Goal: Use online tool/utility: Utilize a website feature to perform a specific function

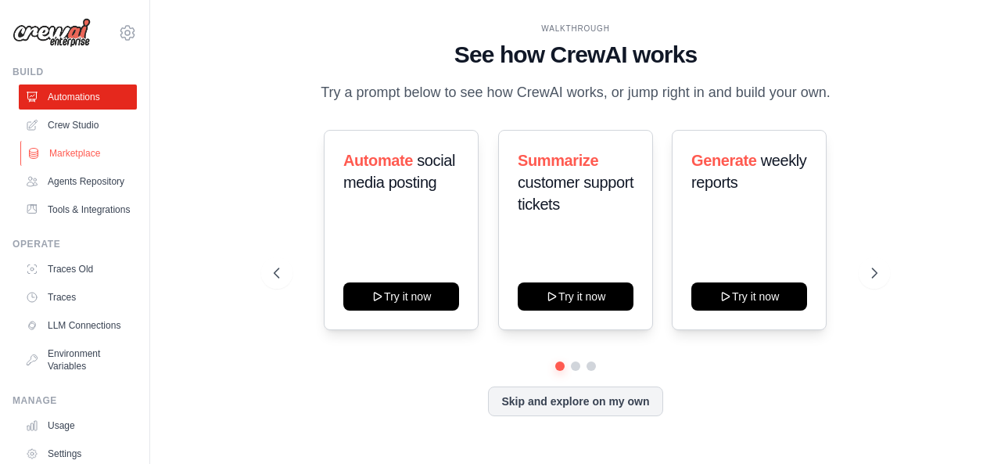
click at [99, 154] on link "Marketplace" at bounding box center [79, 153] width 118 height 25
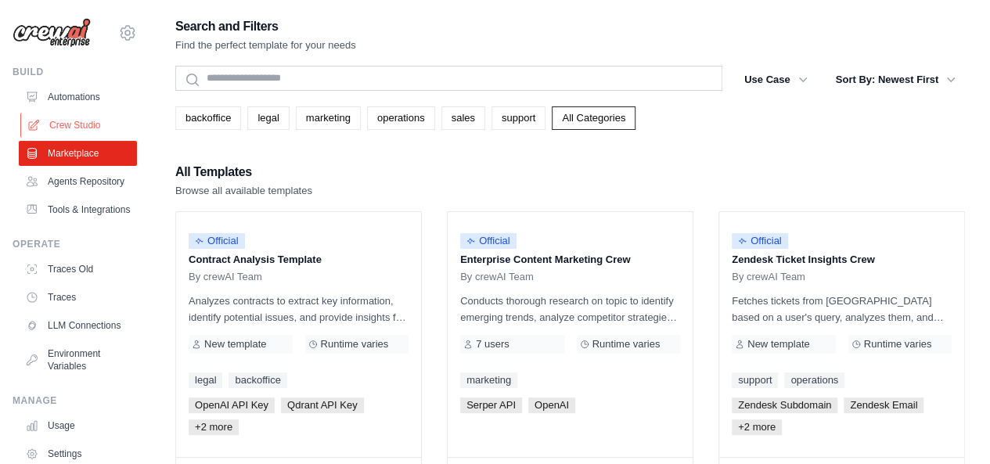
click at [99, 118] on link "Crew Studio" at bounding box center [79, 125] width 118 height 25
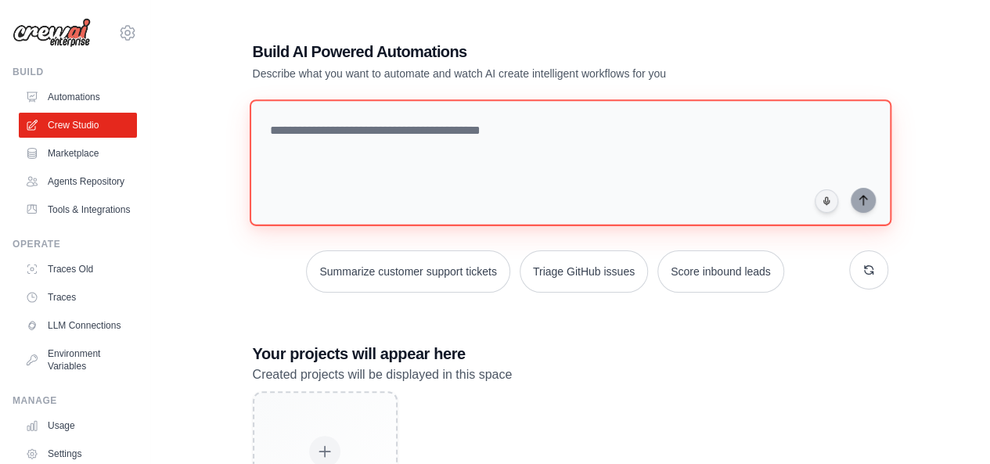
click at [480, 130] on textarea at bounding box center [570, 162] width 642 height 127
click at [482, 135] on textarea at bounding box center [570, 162] width 642 height 127
paste textarea "**********"
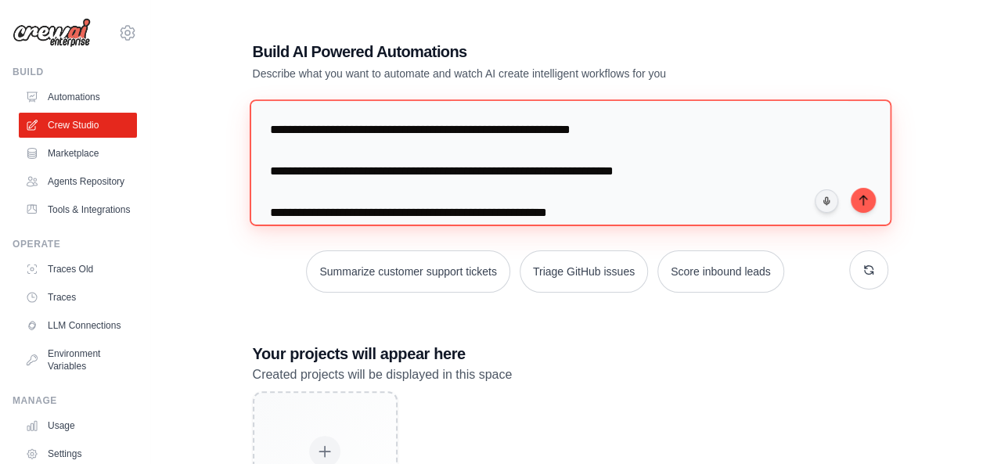
scroll to position [77, 0]
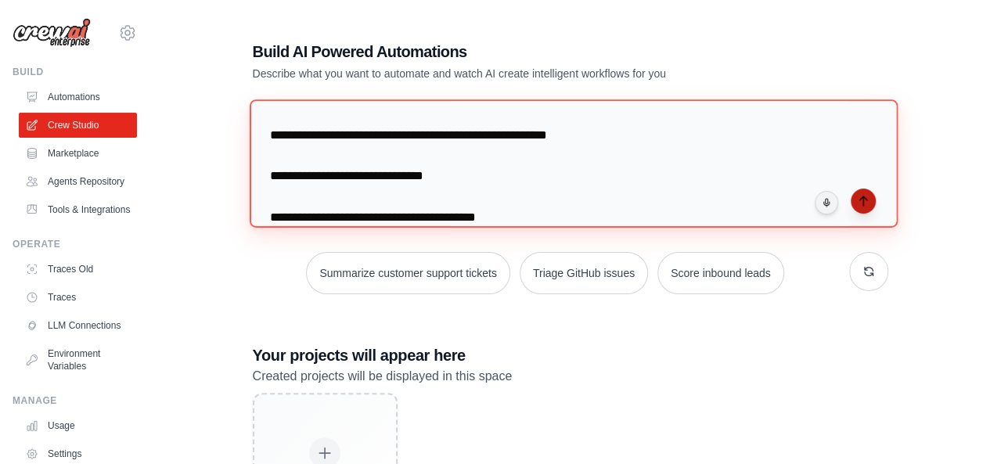
type textarea "**********"
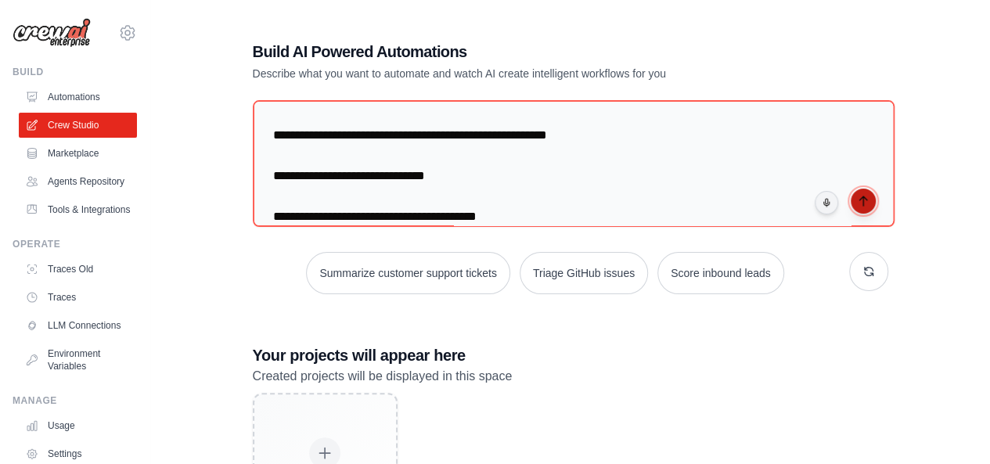
click at [862, 201] on icon "submit" at bounding box center [862, 200] width 7 height 9
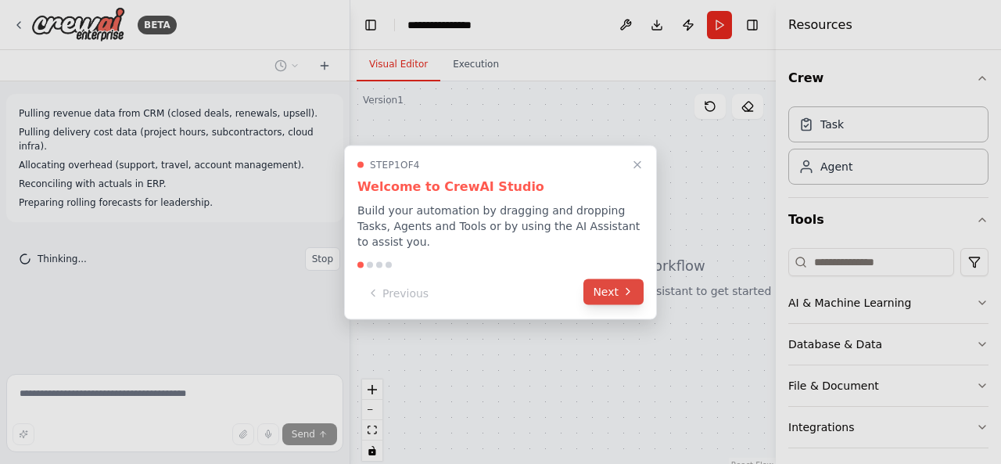
click at [620, 281] on button "Next" at bounding box center [614, 292] width 60 height 26
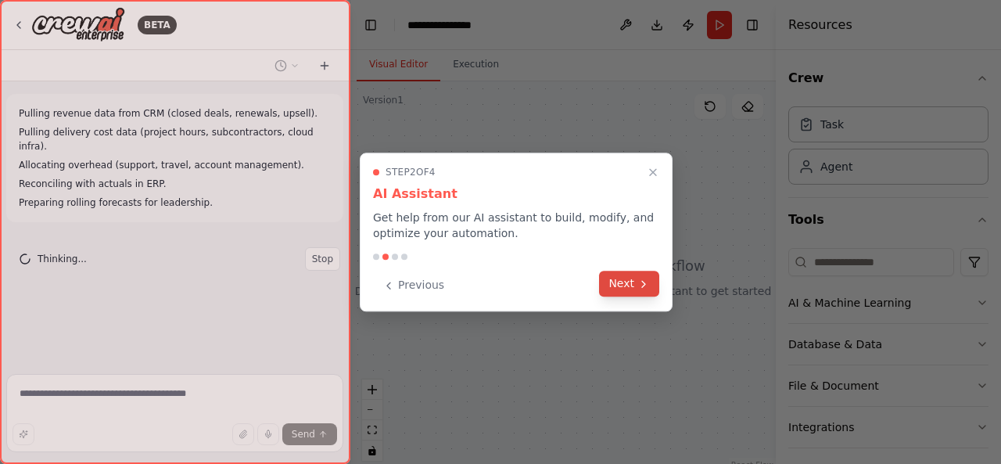
click at [622, 288] on button "Next" at bounding box center [629, 284] width 60 height 26
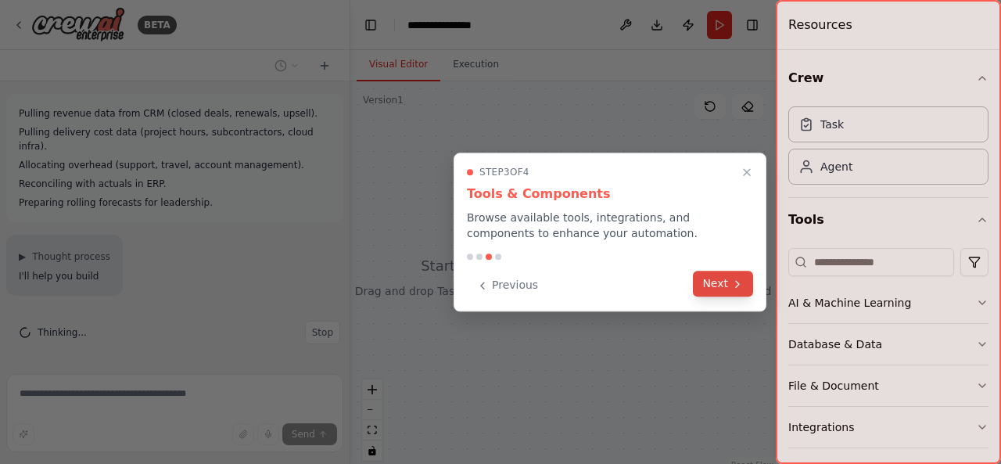
click at [703, 289] on button "Next" at bounding box center [723, 284] width 60 height 26
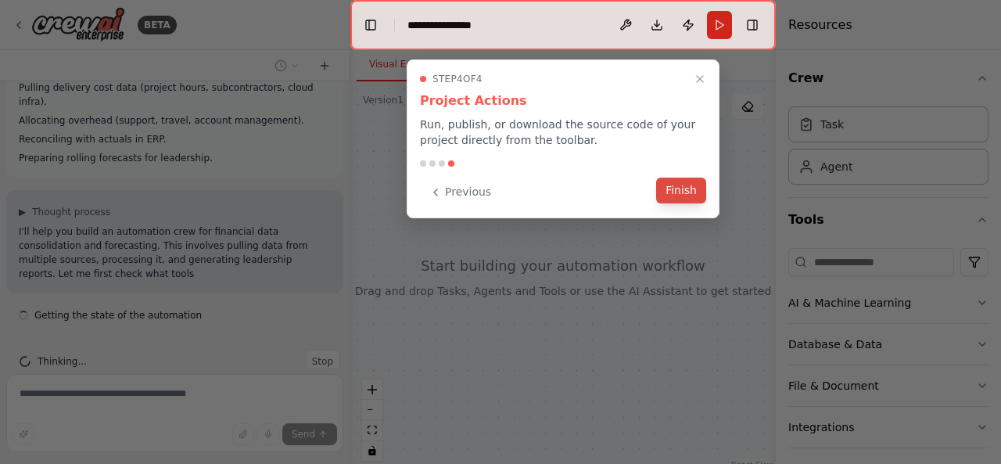
scroll to position [59, 0]
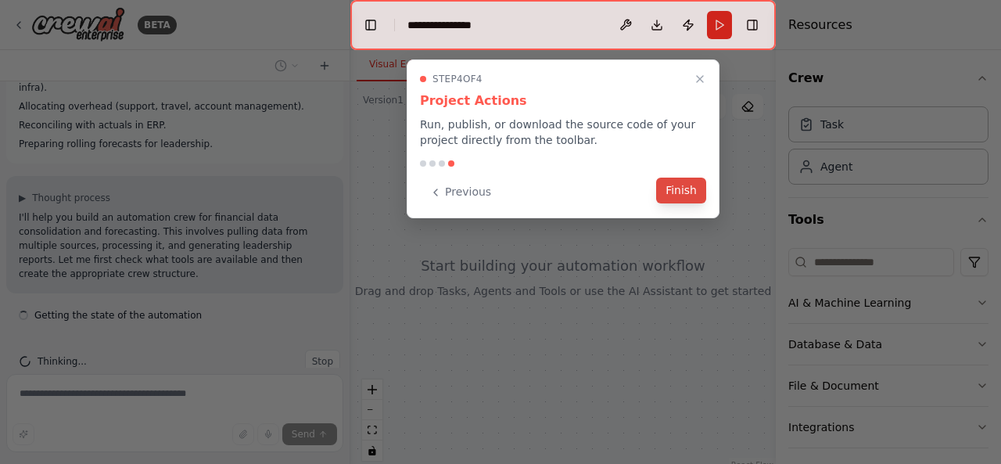
click at [693, 193] on button "Finish" at bounding box center [681, 191] width 50 height 26
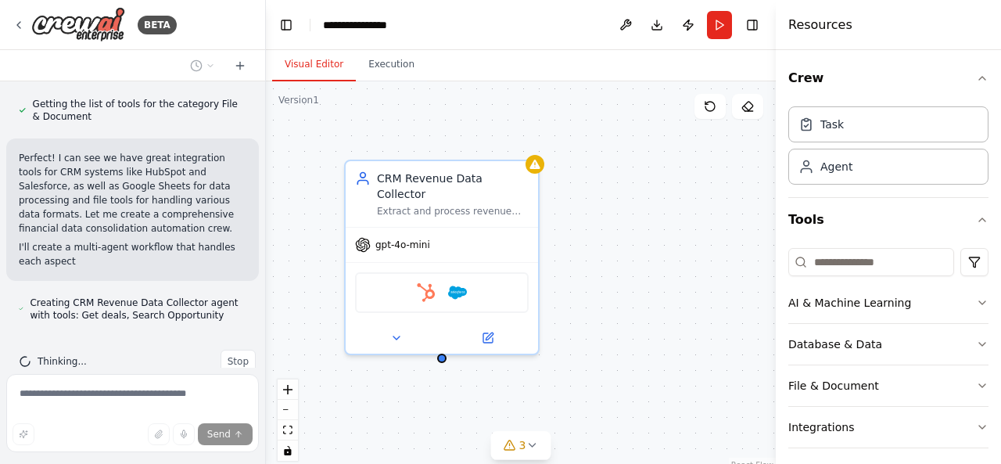
scroll to position [616, 0]
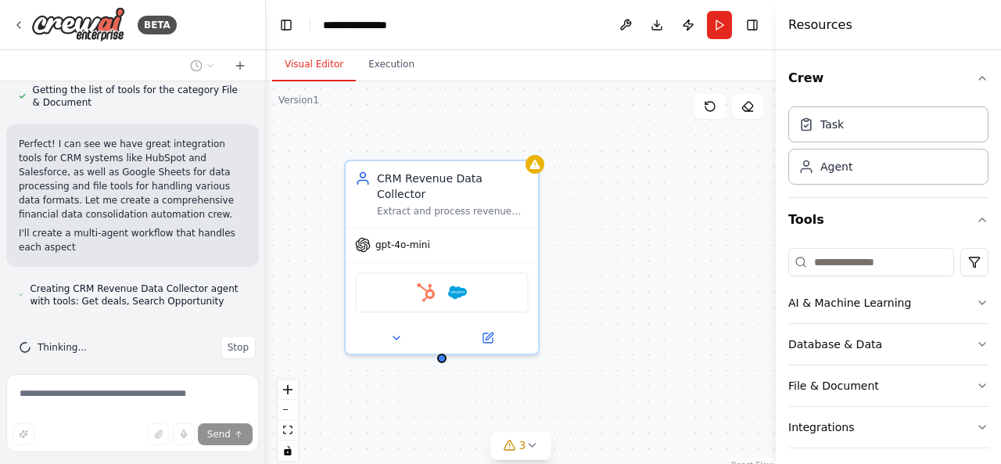
drag, startPoint x: 349, startPoint y: 179, endPoint x: 266, endPoint y: 178, distance: 82.9
click at [266, 178] on div "BETA Pulling revenue data from CRM (closed deals, renewals, upsell). Pulling de…" at bounding box center [500, 232] width 1001 height 464
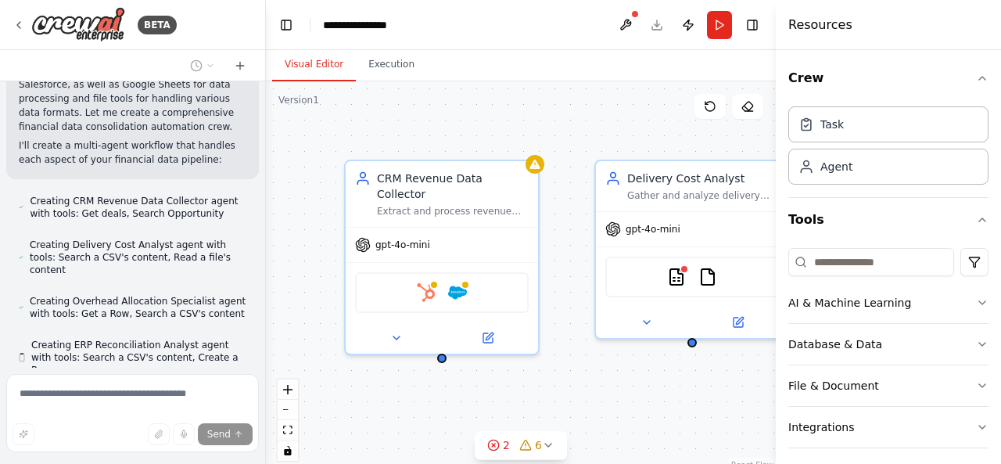
scroll to position [747, 0]
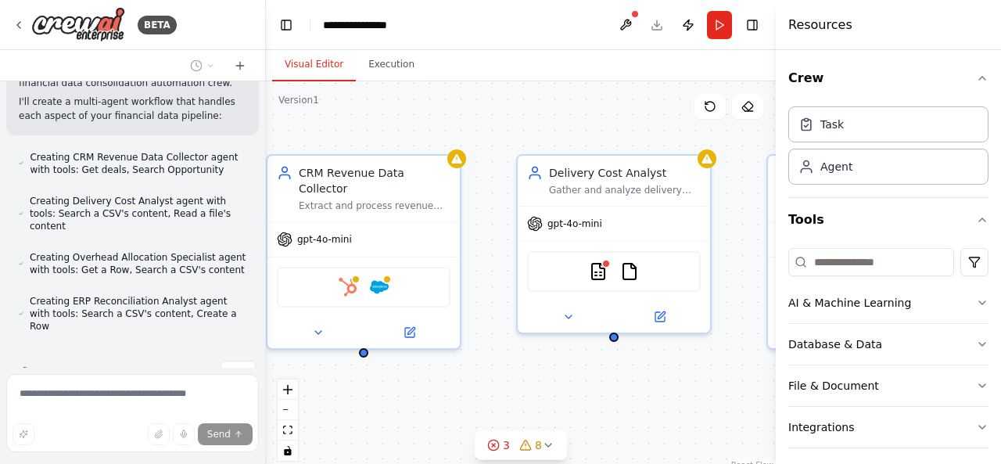
drag, startPoint x: 638, startPoint y: 411, endPoint x: 560, endPoint y: 405, distance: 78.4
click at [560, 405] on div "CRM Revenue Data Collector Extract and process revenue data from {crm_system} i…" at bounding box center [521, 276] width 510 height 391
click at [293, 412] on button "zoom out" at bounding box center [288, 410] width 20 height 20
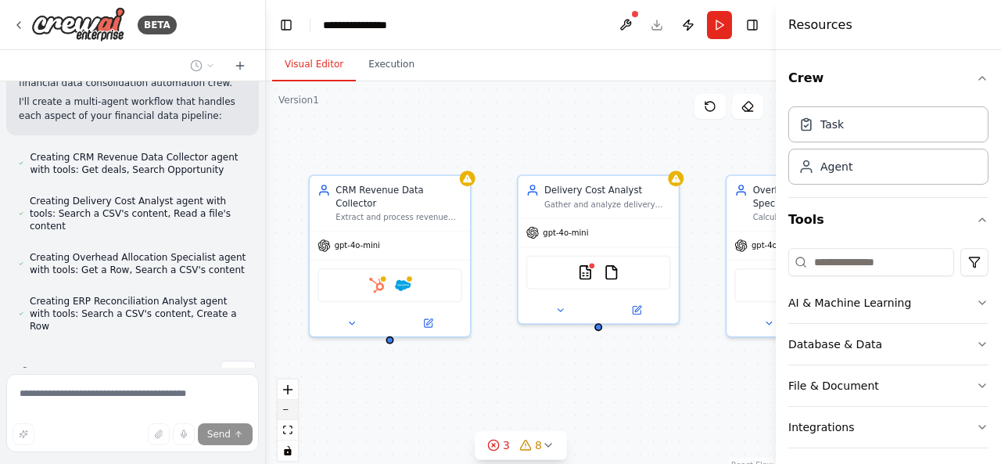
click at [293, 412] on button "zoom out" at bounding box center [288, 410] width 20 height 20
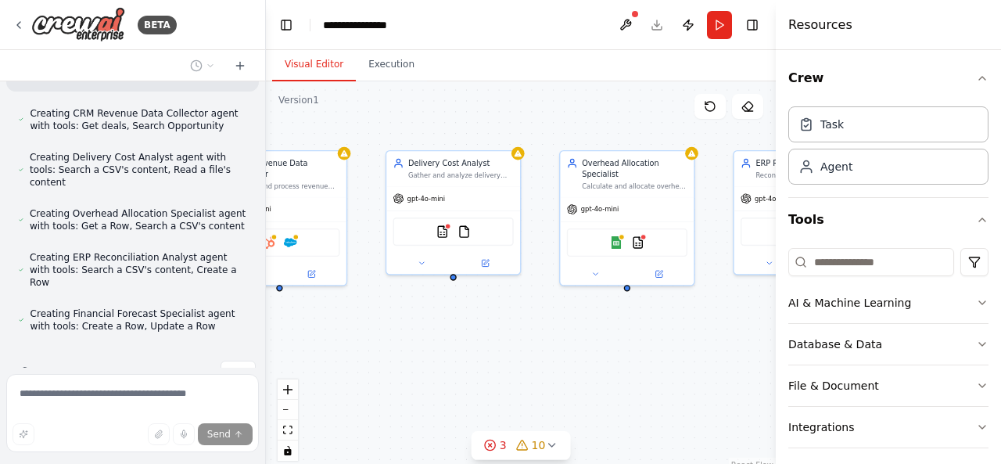
drag, startPoint x: 577, startPoint y: 373, endPoint x: 404, endPoint y: 325, distance: 180.1
click at [404, 325] on div "CRM Revenue Data Collector Extract and process revenue data from {crm_system} i…" at bounding box center [521, 276] width 510 height 391
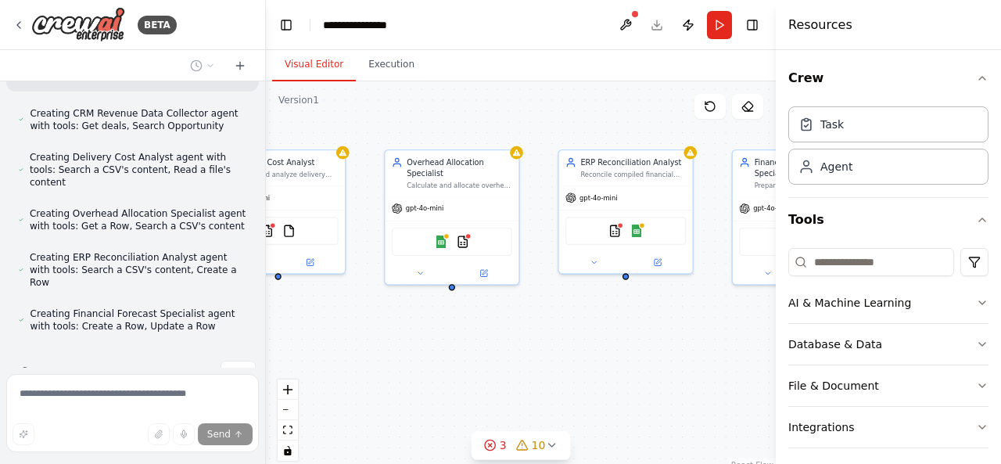
drag, startPoint x: 635, startPoint y: 336, endPoint x: 484, endPoint y: 343, distance: 151.1
click at [484, 343] on div "CRM Revenue Data Collector Extract and process revenue data from {crm_system} i…" at bounding box center [521, 276] width 510 height 391
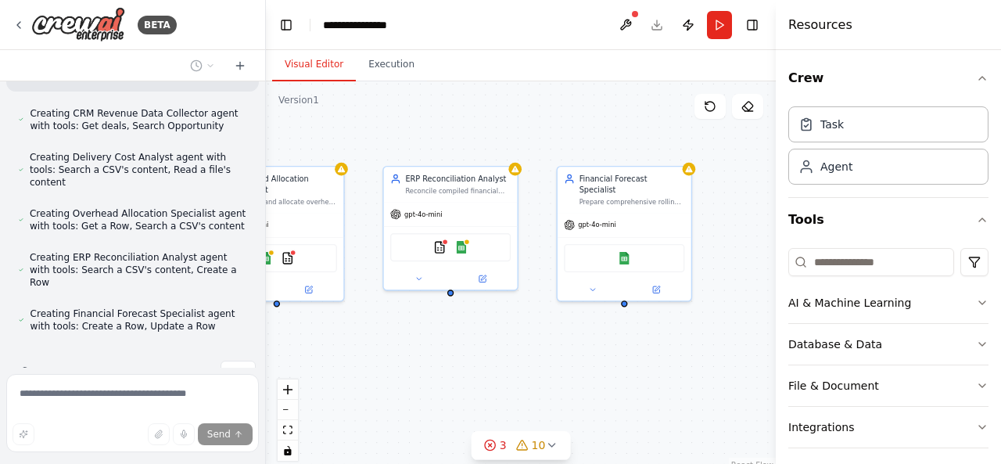
drag, startPoint x: 645, startPoint y: 345, endPoint x: 487, endPoint y: 361, distance: 158.8
click at [487, 361] on div "CRM Revenue Data Collector Extract and process revenue data from {crm_system} i…" at bounding box center [521, 276] width 510 height 391
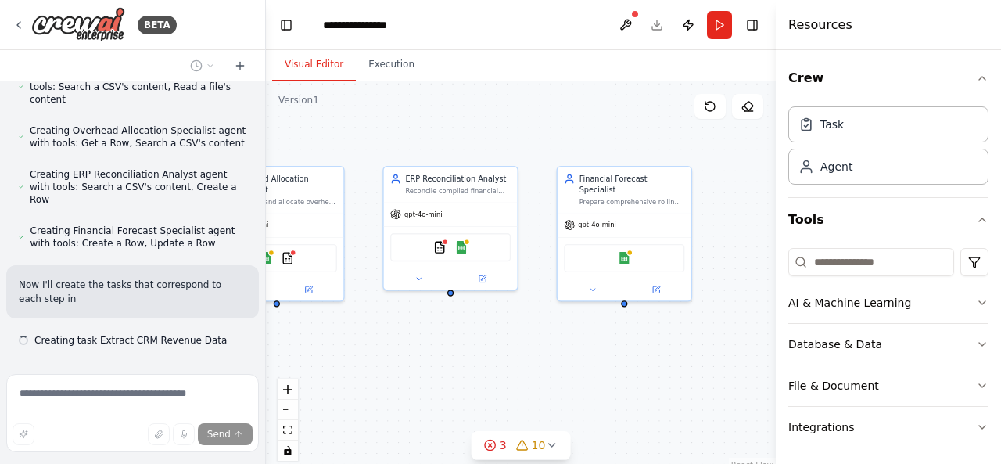
scroll to position [888, 0]
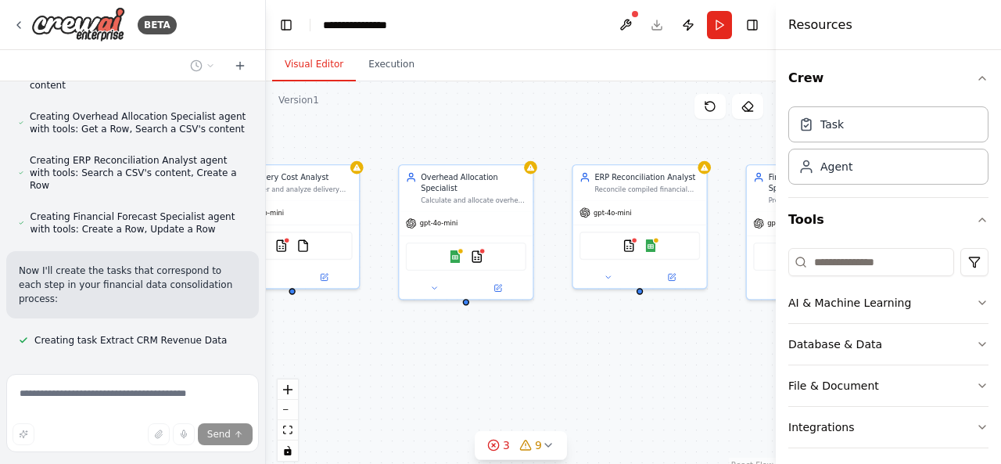
drag, startPoint x: 471, startPoint y: 347, endPoint x: 660, endPoint y: 345, distance: 189.3
click at [660, 345] on div ".deletable-edge-delete-btn { width: 20px; height: 20px; border: 0px solid #ffff…" at bounding box center [521, 276] width 510 height 391
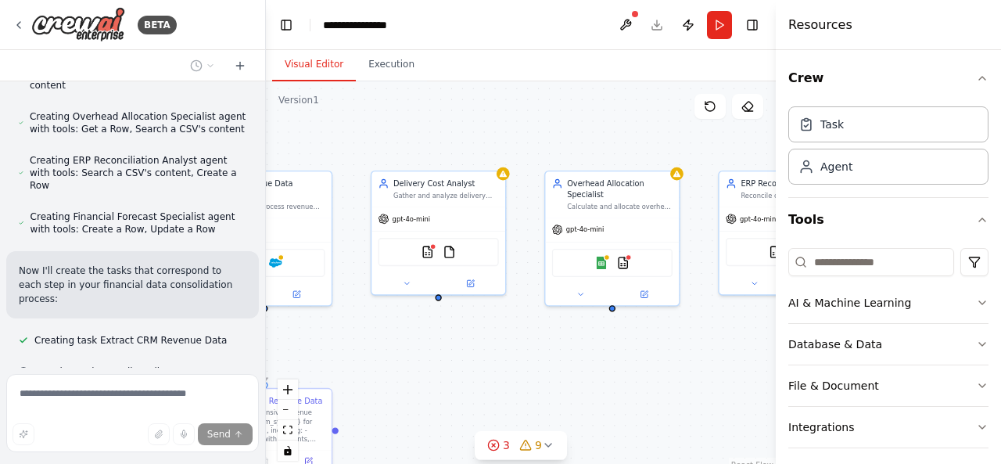
scroll to position [919, 0]
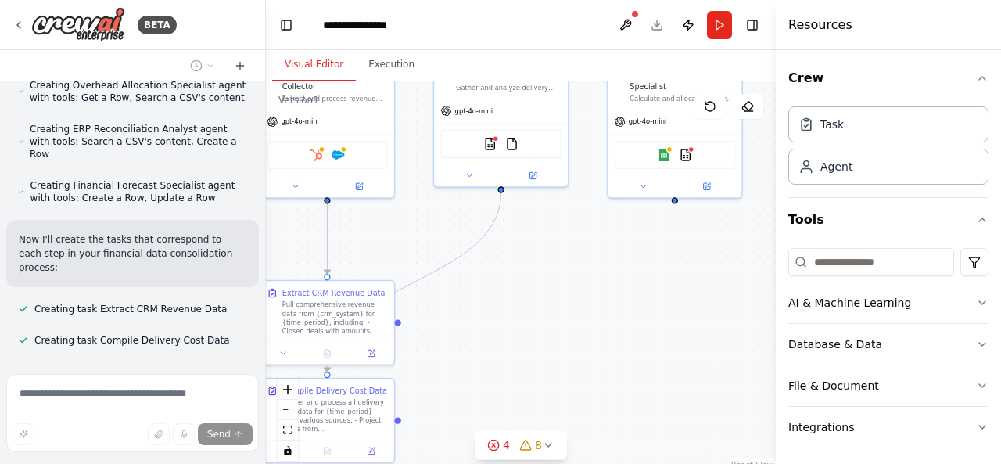
drag, startPoint x: 476, startPoint y: 347, endPoint x: 685, endPoint y: 245, distance: 232.3
click at [685, 245] on div ".deletable-edge-delete-btn { width: 20px; height: 20px; border: 0px solid #ffff…" at bounding box center [521, 276] width 510 height 391
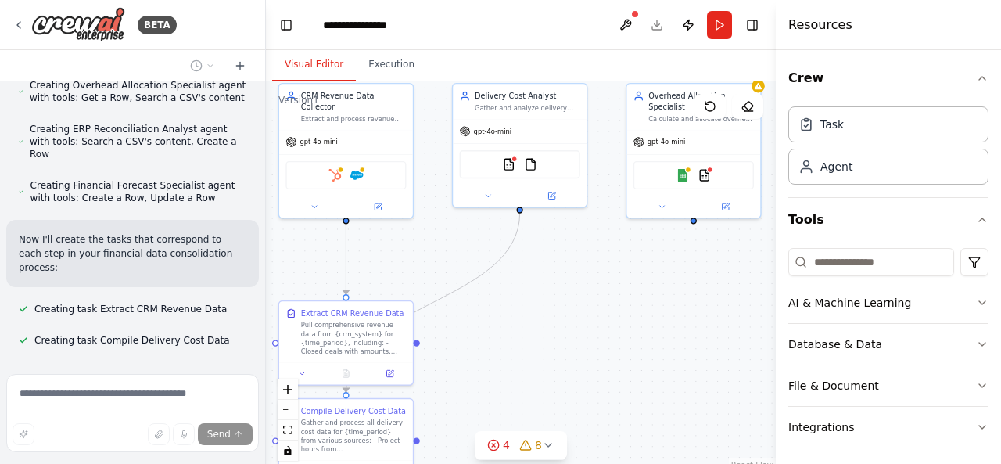
drag, startPoint x: 605, startPoint y: 348, endPoint x: 624, endPoint y: 368, distance: 27.7
click at [624, 368] on div ".deletable-edge-delete-btn { width: 20px; height: 20px; border: 0px solid #ffff…" at bounding box center [521, 276] width 510 height 391
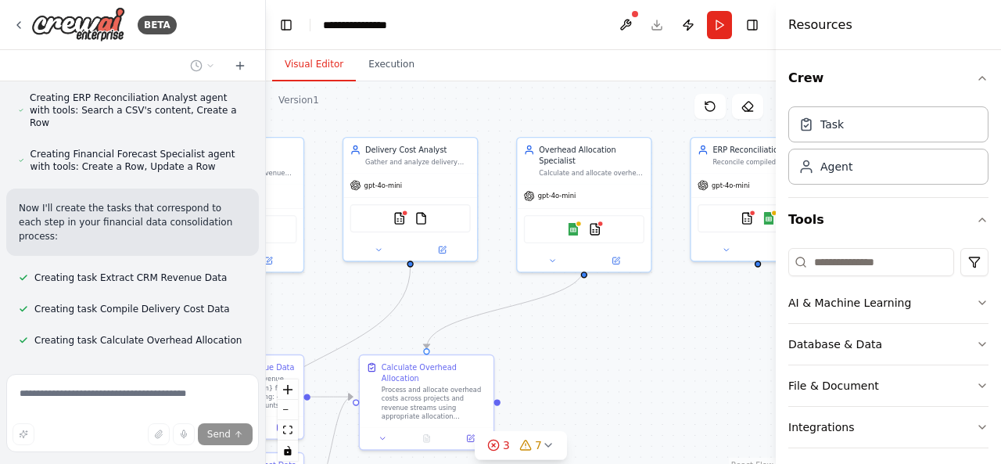
drag, startPoint x: 663, startPoint y: 247, endPoint x: 553, endPoint y: 301, distance: 122.1
click at [553, 301] on div ".deletable-edge-delete-btn { width: 20px; height: 20px; border: 0px solid #ffff…" at bounding box center [521, 276] width 510 height 391
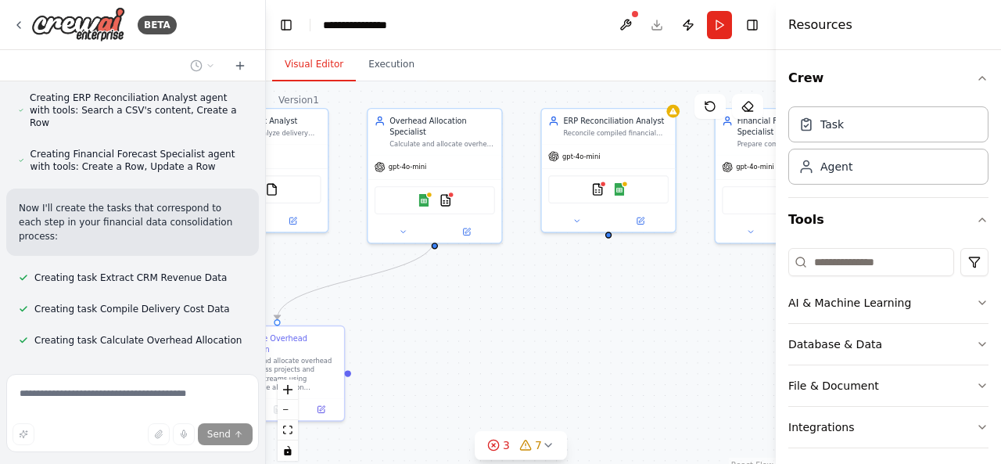
drag, startPoint x: 606, startPoint y: 316, endPoint x: 555, endPoint y: 306, distance: 52.6
click at [555, 306] on div ".deletable-edge-delete-btn { width: 20px; height: 20px; border: 0px solid #ffff…" at bounding box center [521, 276] width 510 height 391
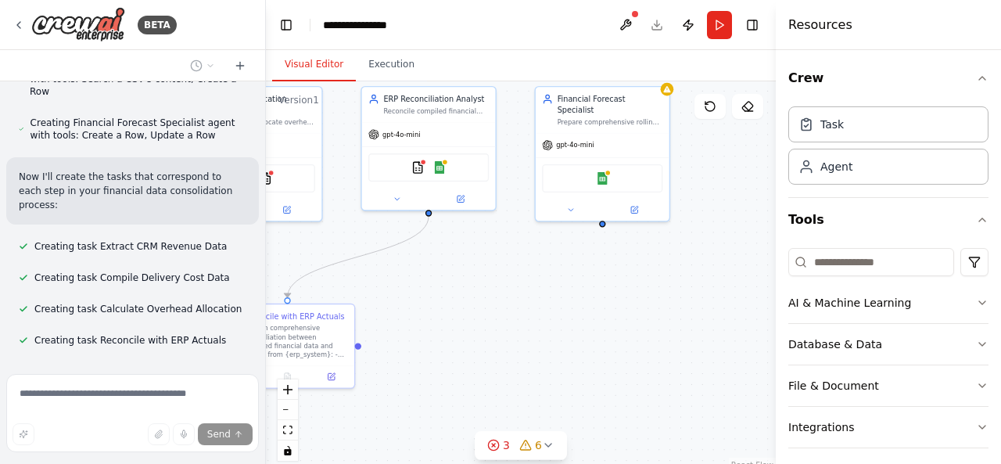
drag, startPoint x: 728, startPoint y: 347, endPoint x: 548, endPoint y: 325, distance: 181.3
click at [548, 325] on div ".deletable-edge-delete-btn { width: 20px; height: 20px; border: 0px solid #ffff…" at bounding box center [521, 276] width 510 height 391
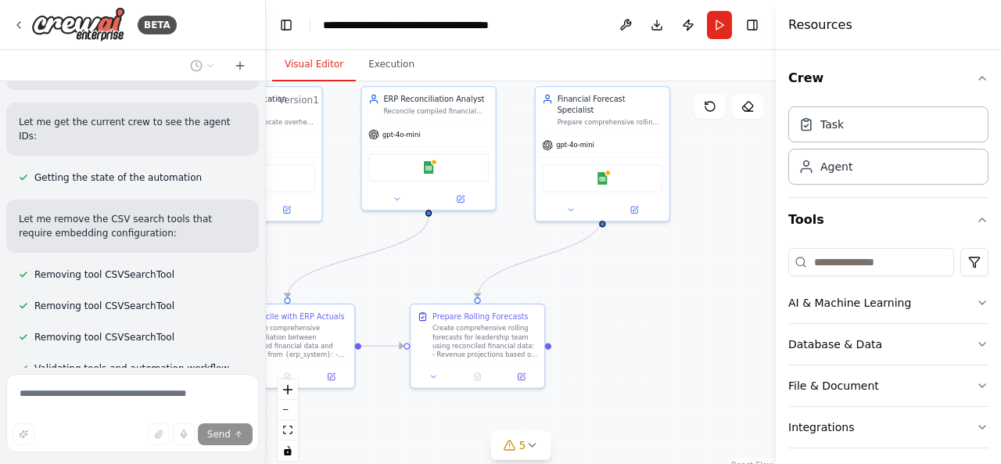
scroll to position [1442, 0]
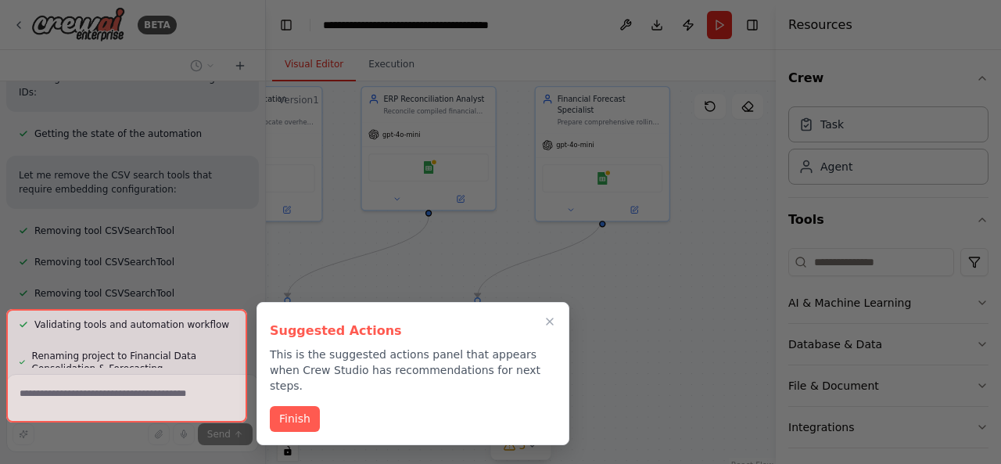
drag, startPoint x: 180, startPoint y: 329, endPoint x: 178, endPoint y: 310, distance: 18.8
click at [178, 310] on div at bounding box center [126, 365] width 241 height 113
click at [147, 361] on div at bounding box center [126, 365] width 241 height 113
click at [312, 404] on button "Finish" at bounding box center [295, 417] width 50 height 26
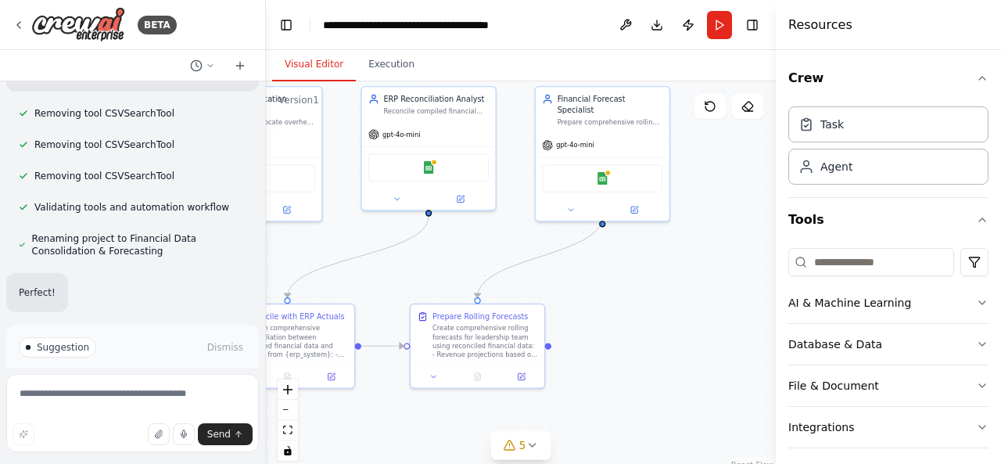
click at [200, 357] on div "Pulling revenue data from CRM (closed deals, renewals, upsell). Pulling deliver…" at bounding box center [132, 224] width 265 height 286
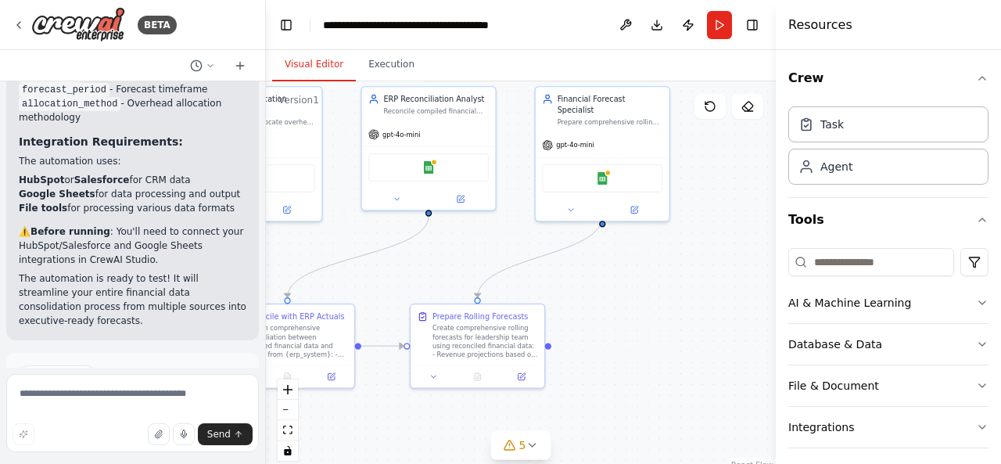
scroll to position [2364, 0]
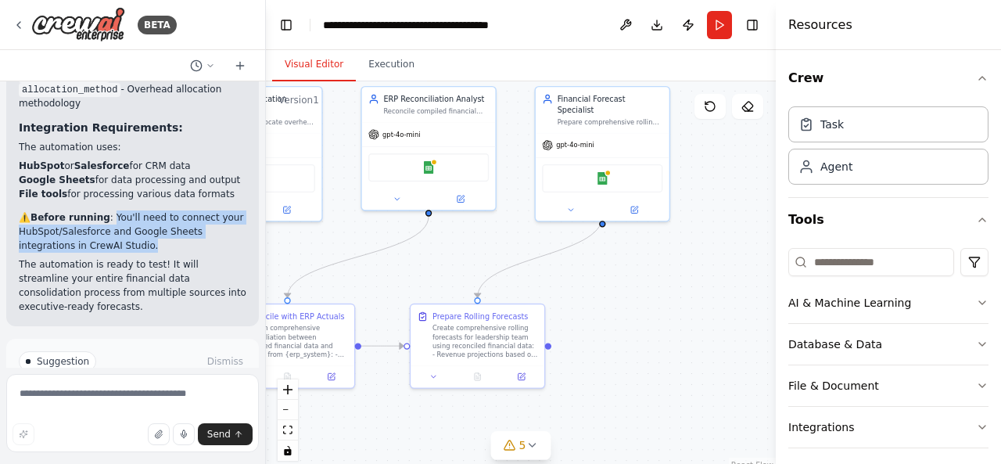
drag, startPoint x: 106, startPoint y: 123, endPoint x: 127, endPoint y: 150, distance: 34.1
click at [127, 210] on p "⚠️ Before running : You'll need to connect your HubSpot/Salesforce and Google S…" at bounding box center [133, 231] width 228 height 42
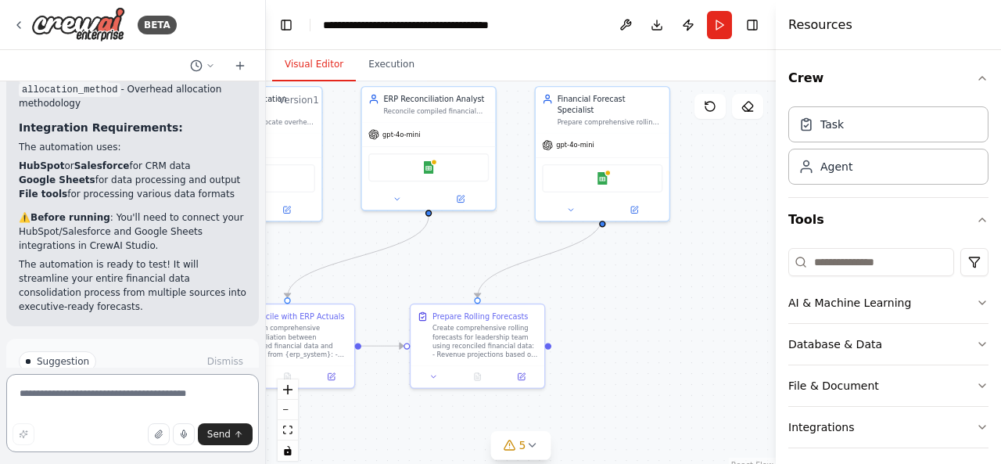
click at [91, 395] on textarea at bounding box center [132, 413] width 253 height 78
click at [105, 402] on textarea at bounding box center [132, 413] width 253 height 78
type textarea "**********"
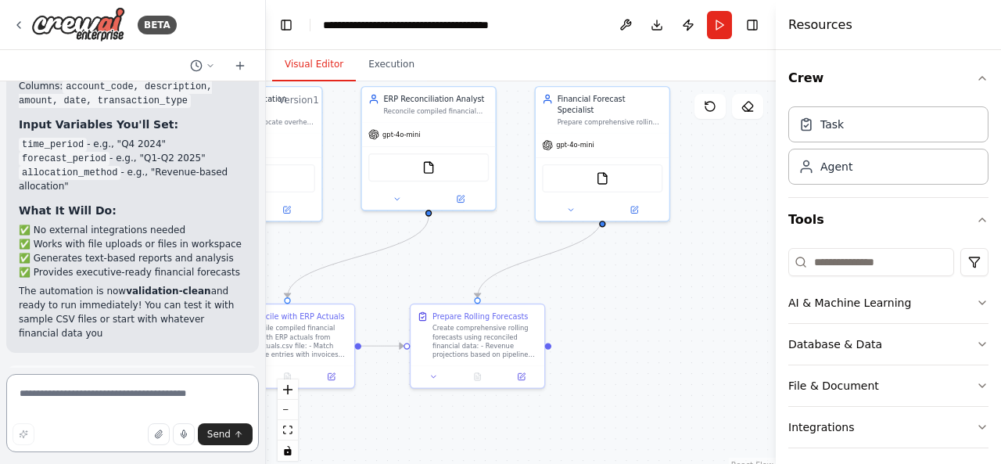
scroll to position [3870, 0]
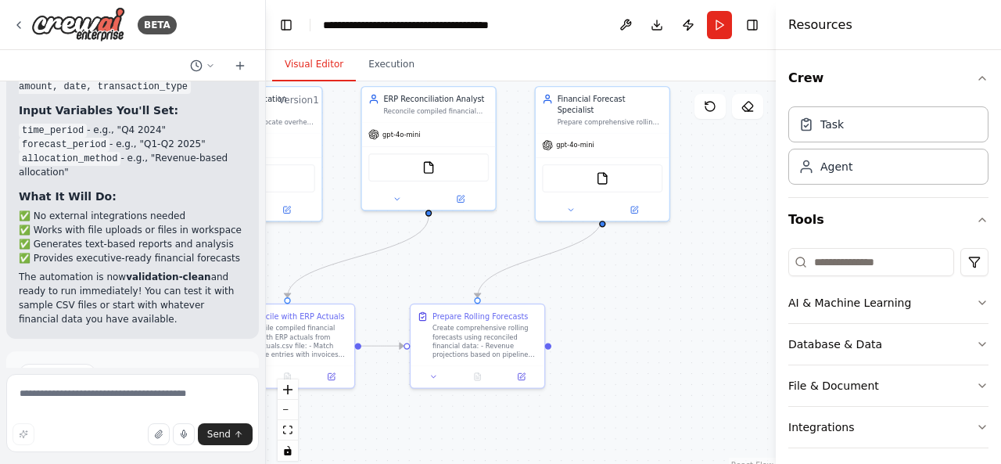
click at [135, 270] on p "The automation is now validation-clean and ready to run immediately! You can te…" at bounding box center [133, 298] width 228 height 56
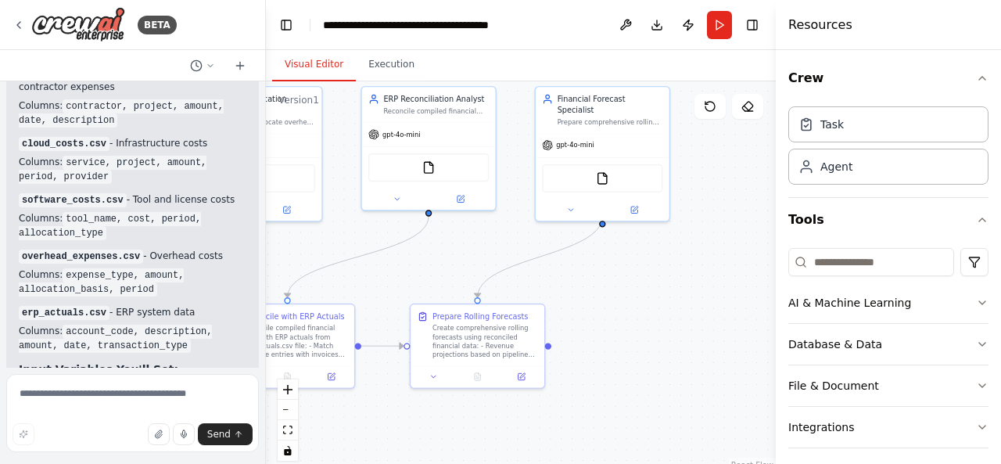
scroll to position [3636, 0]
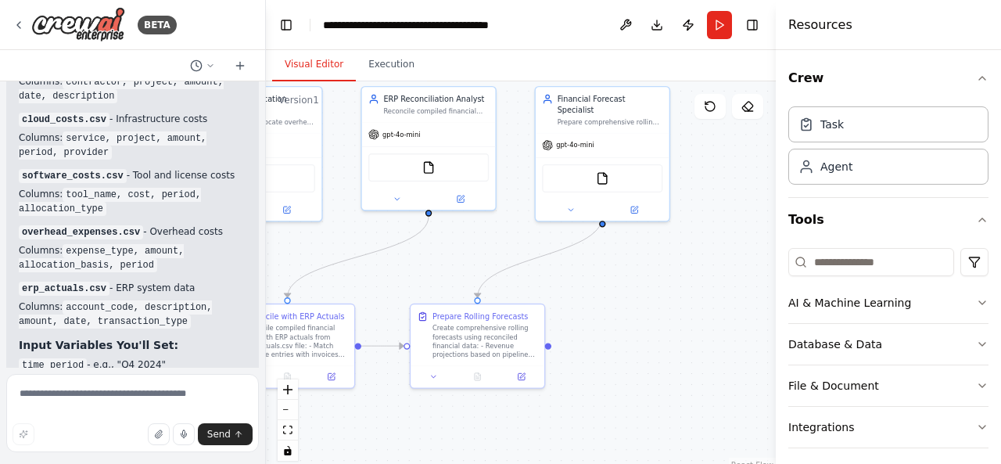
click at [100, 372] on code "forecast_period" at bounding box center [64, 379] width 91 height 14
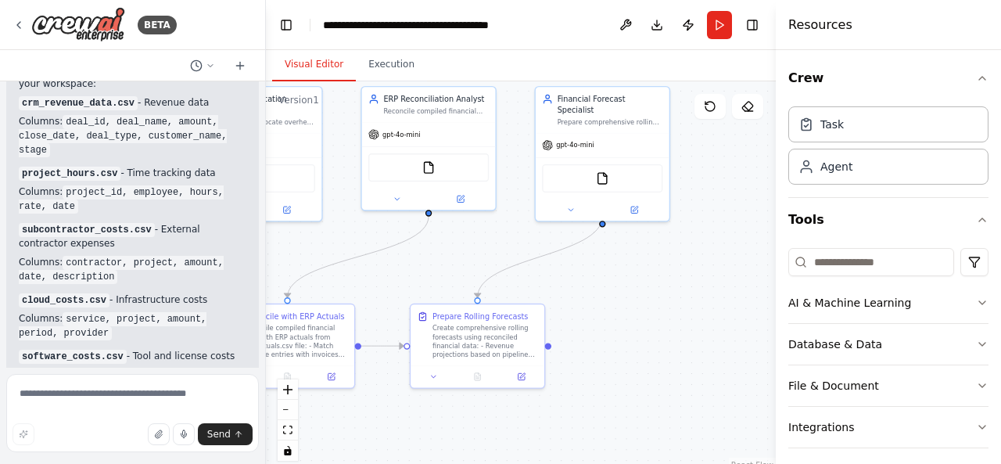
scroll to position [3479, 0]
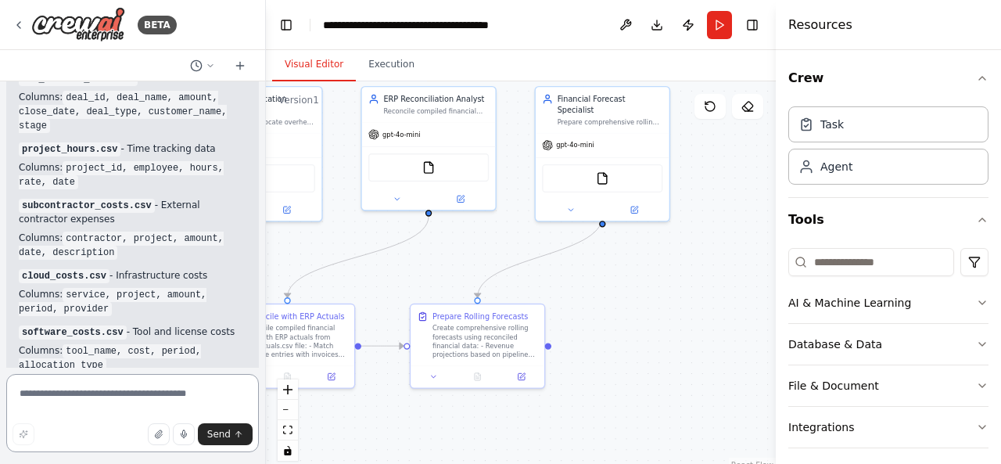
click at [76, 393] on textarea at bounding box center [132, 413] width 253 height 78
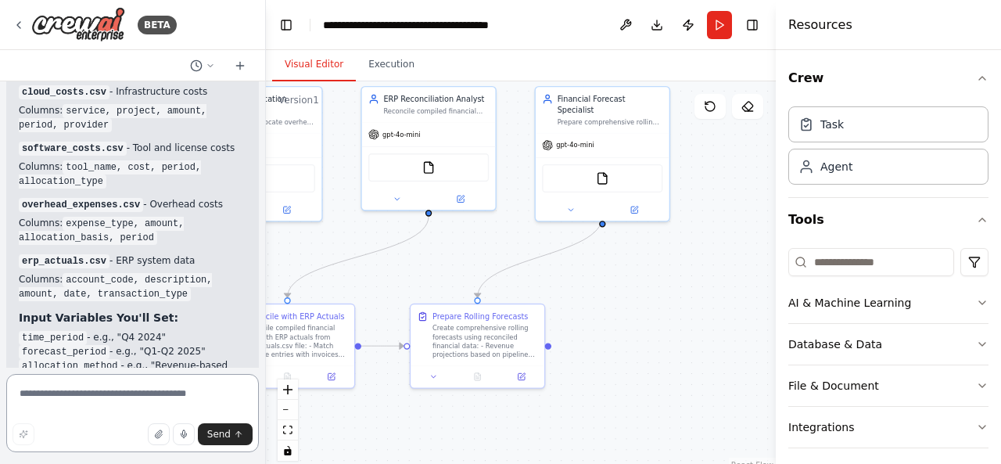
scroll to position [3636, 0]
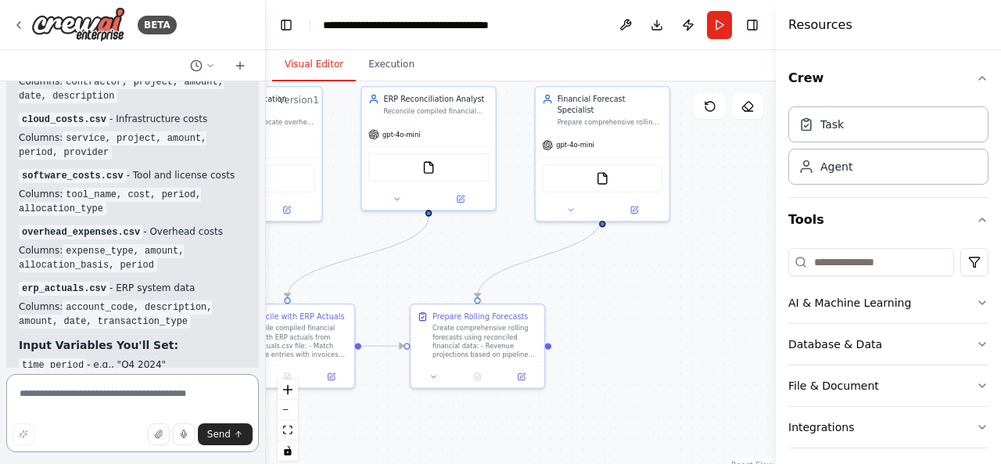
click at [122, 394] on textarea at bounding box center [132, 413] width 253 height 78
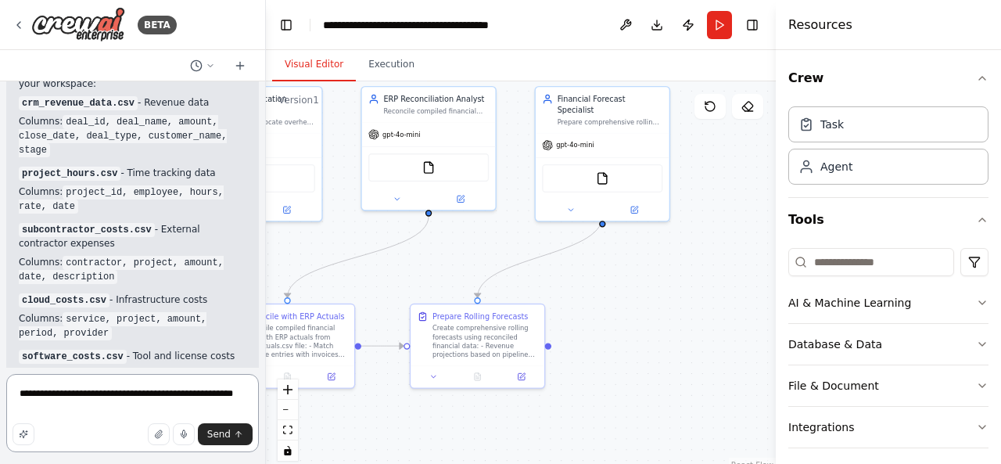
scroll to position [3479, 0]
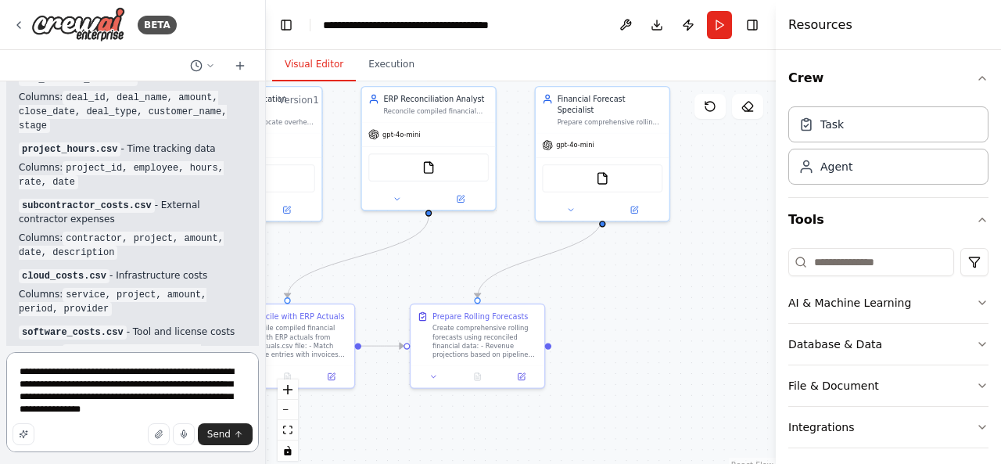
type textarea "**********"
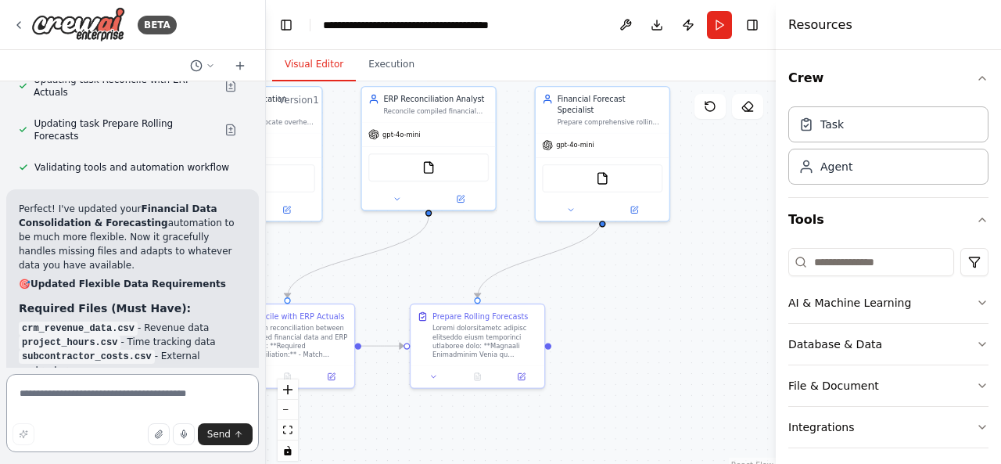
scroll to position [4463, 0]
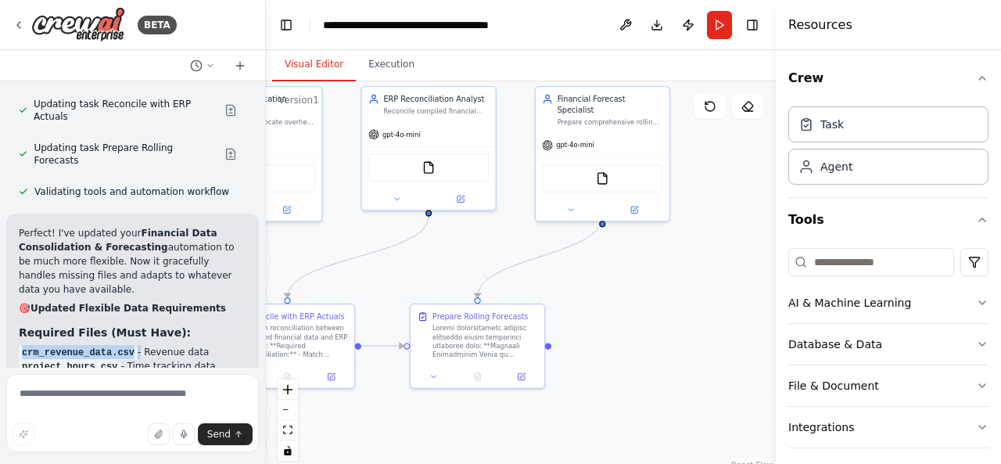
drag, startPoint x: 22, startPoint y: 229, endPoint x: 131, endPoint y: 228, distance: 109.5
click at [131, 345] on li "crm_revenue_data.csv - Revenue data" at bounding box center [133, 352] width 228 height 14
click at [58, 360] on code "project_hours.csv" at bounding box center [70, 367] width 102 height 14
drag, startPoint x: 22, startPoint y: 281, endPoint x: 78, endPoint y: 285, distance: 56.5
click at [78, 402] on code "erp_actuals.csv" at bounding box center [64, 409] width 91 height 14
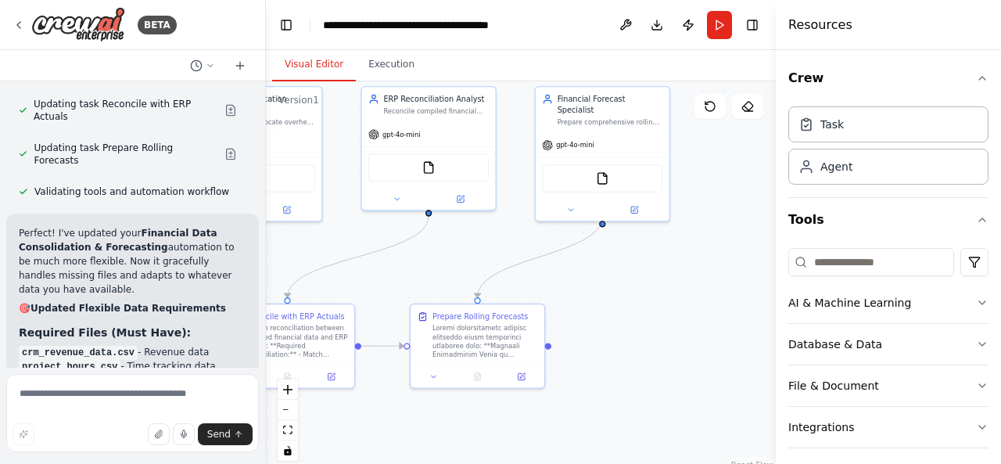
click at [137, 359] on li "project_hours.csv - Time tracking data" at bounding box center [133, 366] width 228 height 14
click at [92, 386] on textarea at bounding box center [132, 413] width 253 height 78
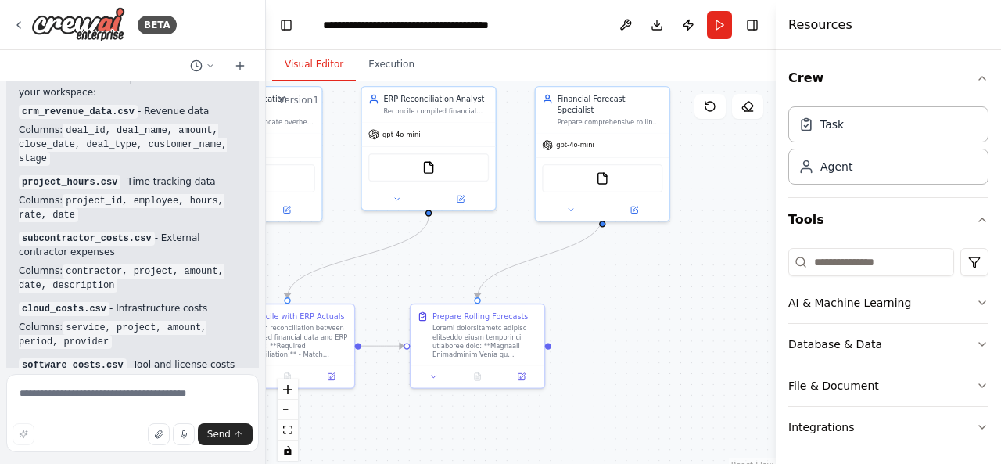
scroll to position [3368, 0]
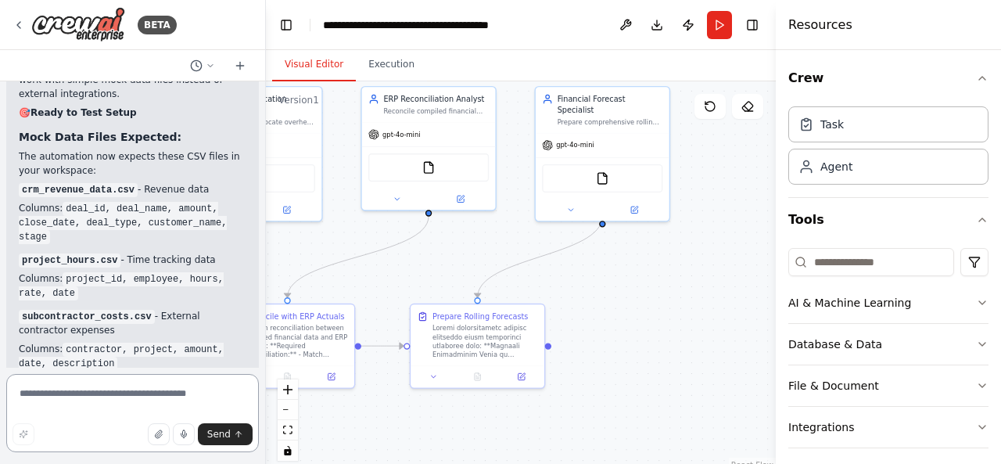
click at [105, 397] on textarea at bounding box center [132, 413] width 253 height 78
type textarea "**********"
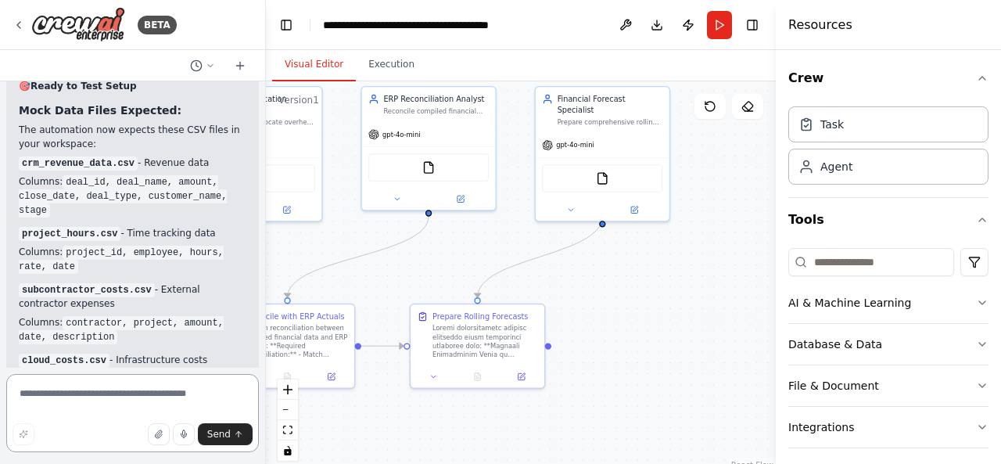
scroll to position [3316, 0]
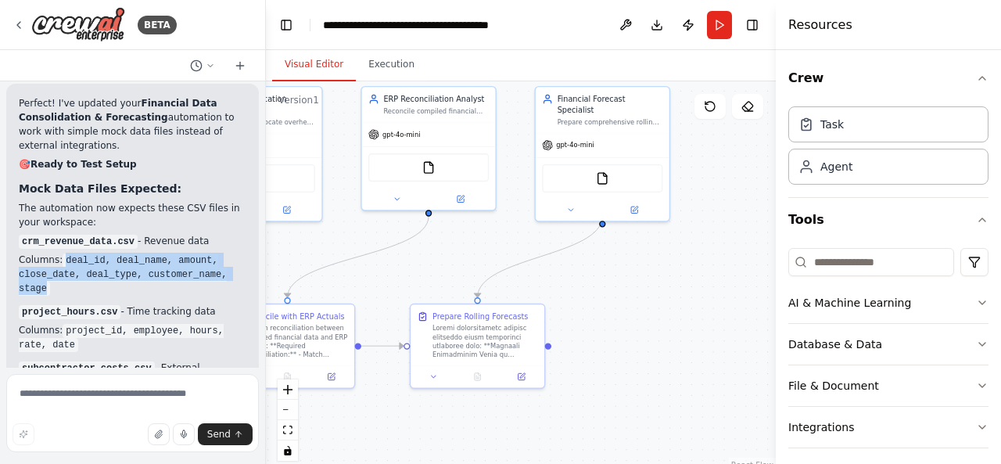
drag, startPoint x: 63, startPoint y: 149, endPoint x: 46, endPoint y: 173, distance: 29.1
click at [46, 253] on code "deal_id, deal_name, amount, close_date, deal_type, customer_name, stage" at bounding box center [123, 274] width 208 height 42
copy code "deal_id, deal_name, amount, close_date, deal_type, customer_name, stage"
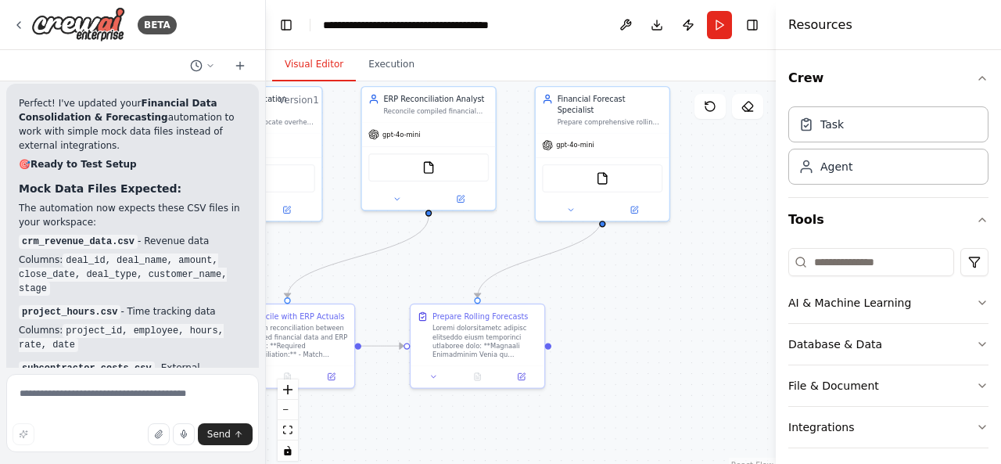
click at [67, 305] on code "project_hours.csv" at bounding box center [70, 312] width 102 height 14
drag, startPoint x: 63, startPoint y: 224, endPoint x: 74, endPoint y: 229, distance: 12.2
click at [74, 323] on li "Columns: project_id, employee, hours, rate, date" at bounding box center [133, 337] width 228 height 28
copy code "project_id, employee, hours, rate, date"
click at [74, 361] on p "subcontractor_costs.csv - External contractor expenses" at bounding box center [133, 375] width 228 height 28
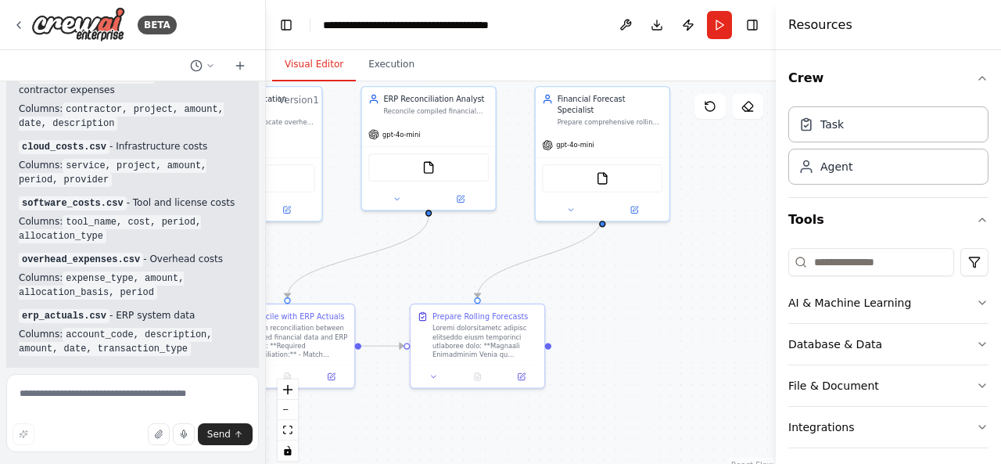
scroll to position [3629, 0]
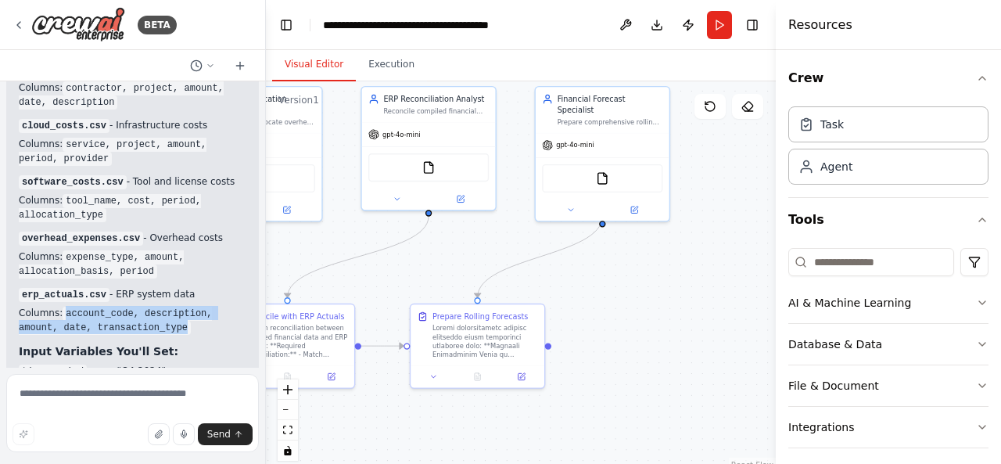
drag, startPoint x: 61, startPoint y: 204, endPoint x: 175, endPoint y: 220, distance: 115.3
click at [175, 307] on code "account_code, description, amount, date, transaction_type" at bounding box center [115, 321] width 193 height 28
copy code "account_code, description, amount, date, transaction_type"
